Goal: Information Seeking & Learning: Learn about a topic

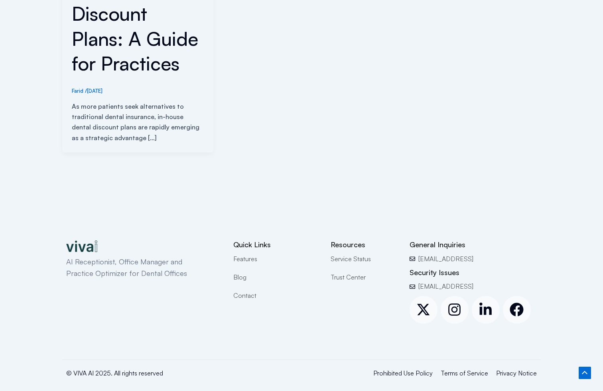
scroll to position [386, 0]
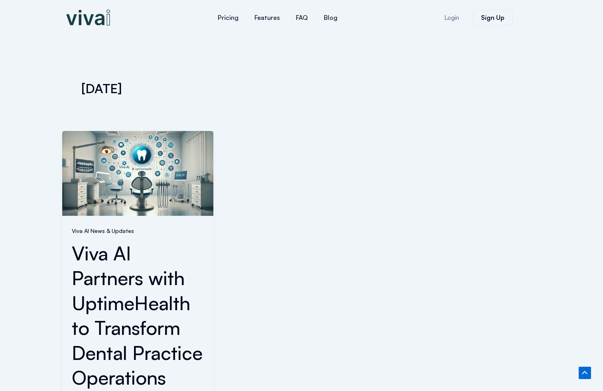
scroll to position [326, 0]
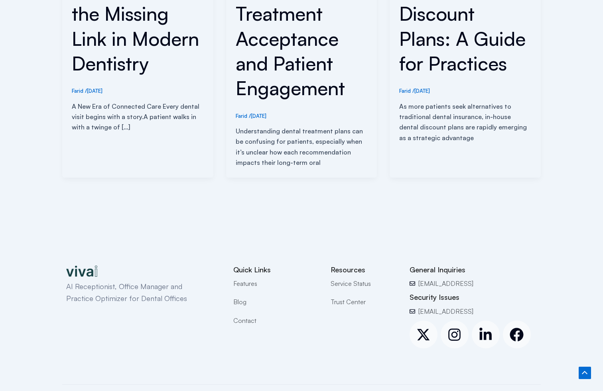
scroll to position [411, 0]
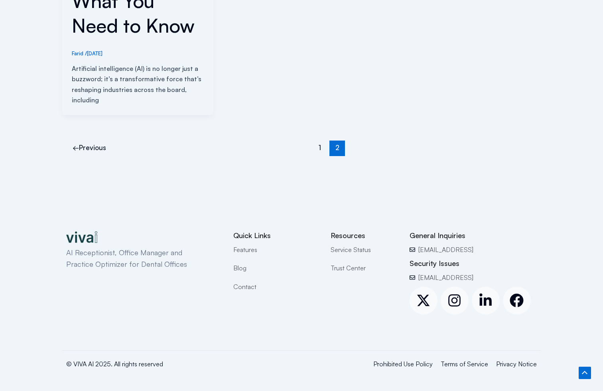
scroll to position [752, 0]
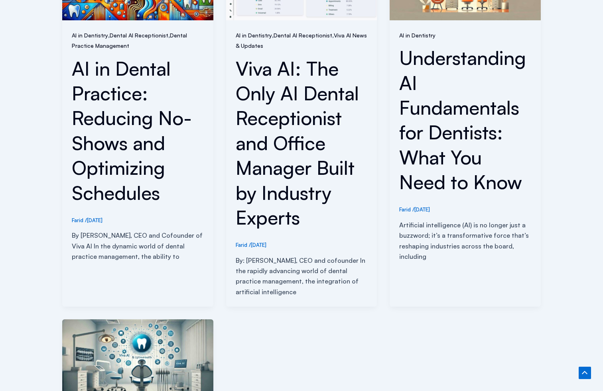
scroll to position [1498, 0]
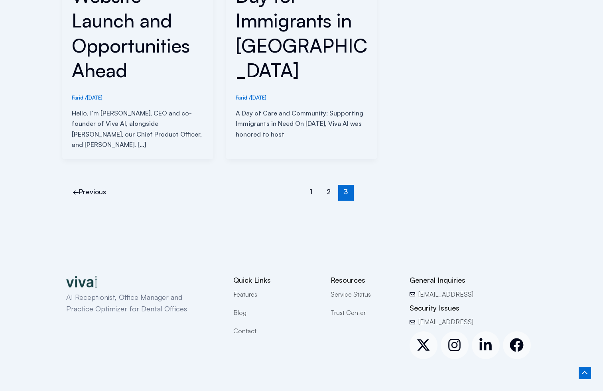
scroll to position [425, 0]
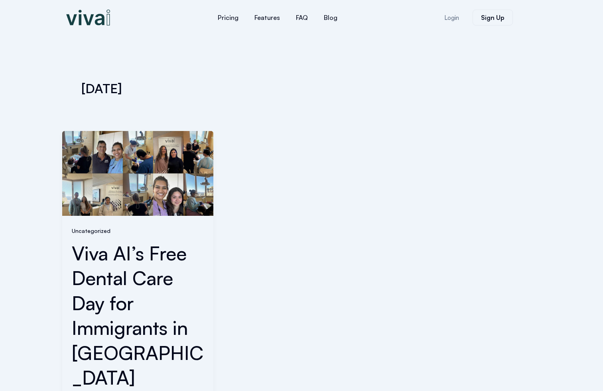
scroll to position [290, 0]
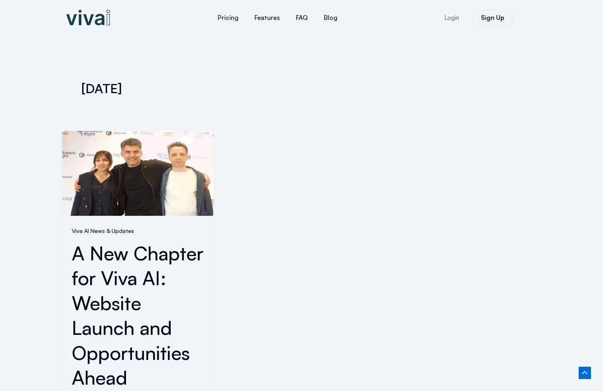
scroll to position [340, 0]
